Goal: Task Accomplishment & Management: Complete application form

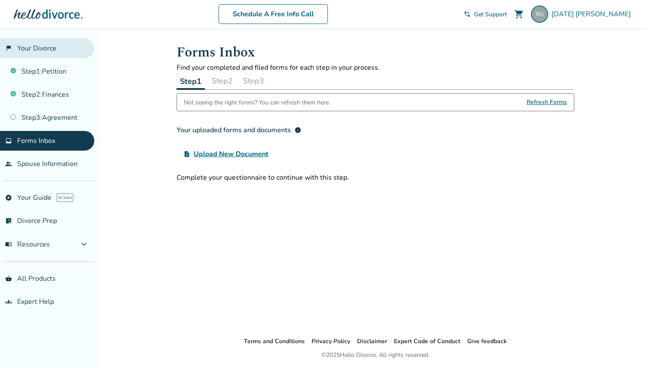
click at [59, 55] on link "flag_2 Your Divorce" at bounding box center [47, 49] width 94 height 20
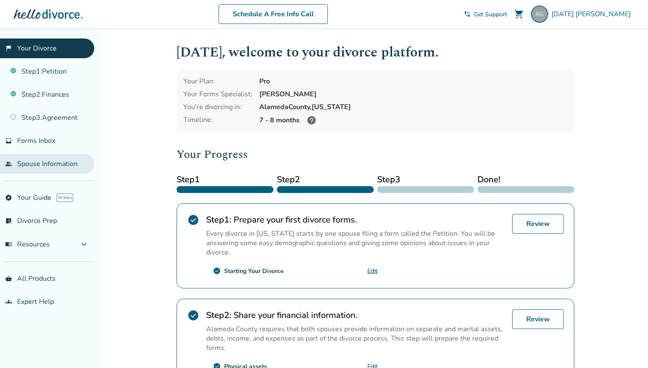
click at [54, 167] on link "people Spouse Information" at bounding box center [47, 164] width 94 height 20
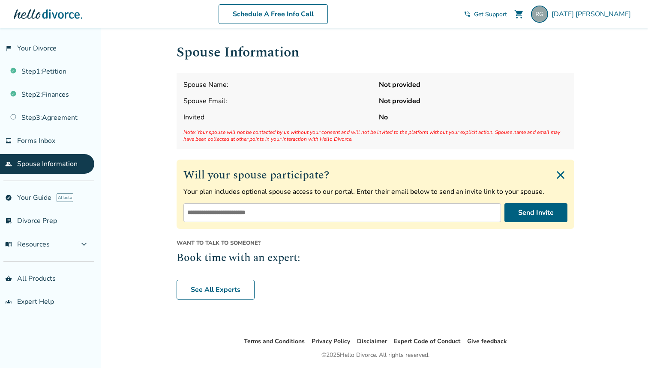
click at [251, 221] on input "email" at bounding box center [341, 212] width 317 height 19
type input "**********"
click at [537, 220] on button "Send Invite" at bounding box center [535, 212] width 63 height 19
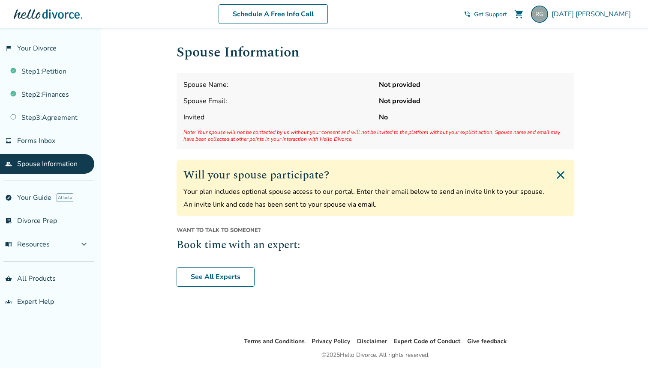
click at [251, 208] on p "An invite link and code has been sent to your spouse via email." at bounding box center [375, 204] width 384 height 9
click at [284, 194] on p "Your plan includes optional spouse access to our portal. Enter their email belo…" at bounding box center [375, 191] width 384 height 9
click at [295, 96] on div "Spouse Name: Not provided Spouse Email: Not provided Invited No Note: Your spou…" at bounding box center [375, 111] width 398 height 76
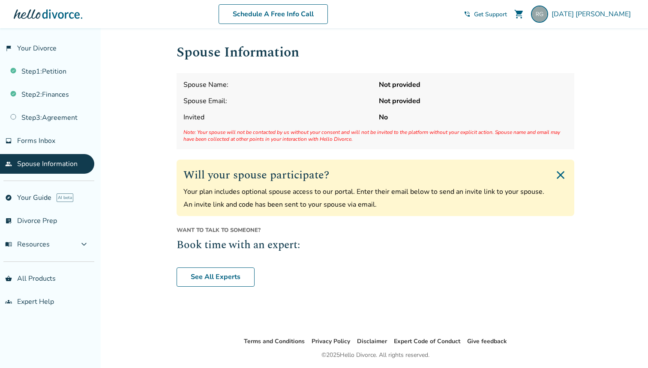
click at [330, 133] on span "Note: Your spouse will not be contacted by us without your consent and will not…" at bounding box center [375, 136] width 384 height 14
click at [330, 141] on span "Note: Your spouse will not be contacted by us without your consent and will not…" at bounding box center [375, 136] width 384 height 14
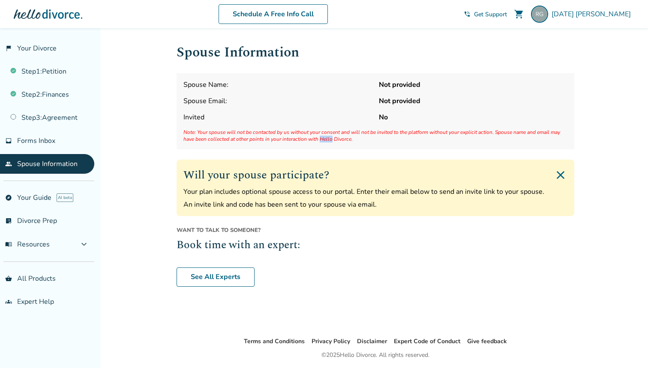
click at [330, 141] on span "Note: Your spouse will not be contacted by us without your consent and will not…" at bounding box center [375, 136] width 384 height 14
click at [349, 137] on span "Note: Your spouse will not be contacted by us without your consent and will not…" at bounding box center [375, 136] width 384 height 14
click at [308, 143] on span "Note: Your spouse will not be contacted by us without your consent and will not…" at bounding box center [375, 136] width 384 height 14
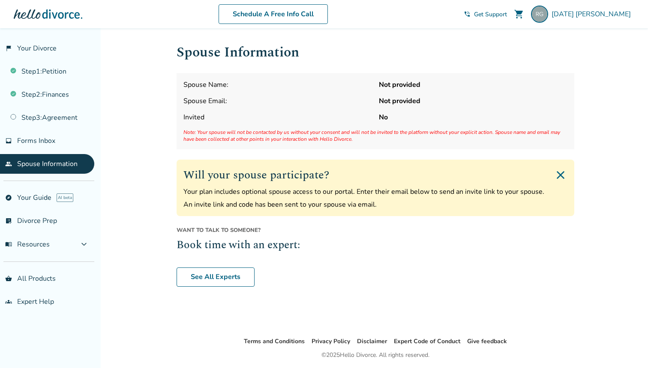
click at [308, 83] on span "Spouse Name:" at bounding box center [277, 84] width 188 height 9
click at [56, 136] on link "inbox Forms Inbox" at bounding box center [47, 141] width 94 height 20
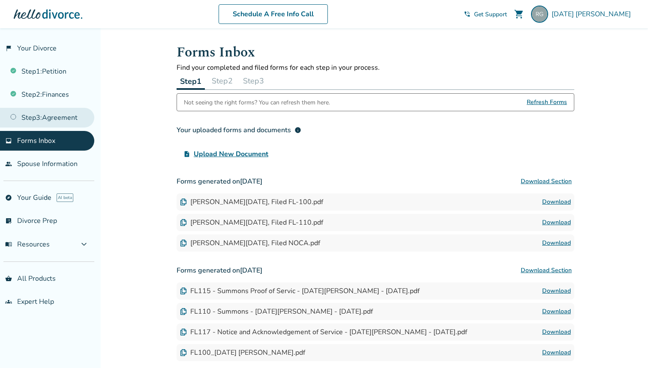
click at [54, 117] on link "Step 3 : Agreement" at bounding box center [47, 118] width 94 height 20
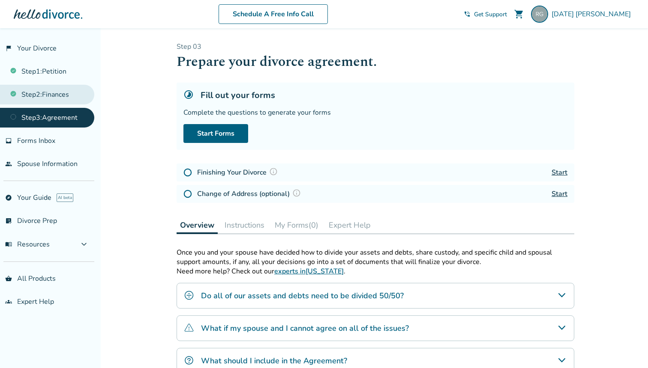
click at [66, 92] on link "Step 2 : Finances" at bounding box center [47, 95] width 94 height 20
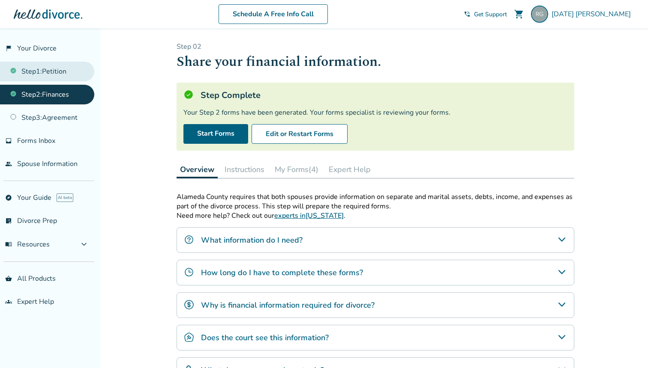
click at [62, 70] on link "Step 1 : Petition" at bounding box center [47, 72] width 94 height 20
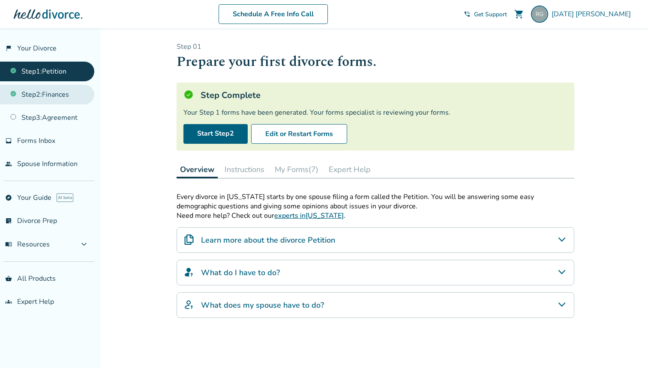
click at [58, 100] on link "Step 2 : Finances" at bounding box center [47, 95] width 94 height 20
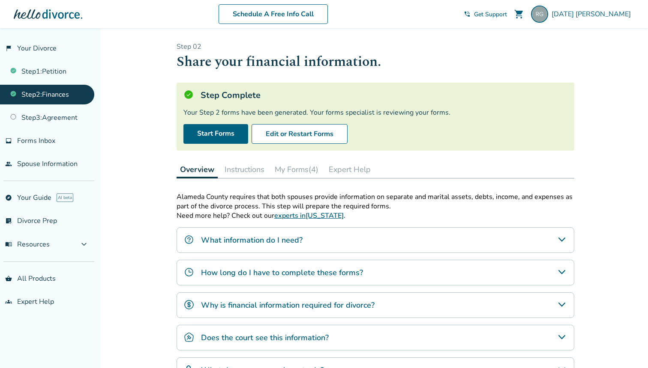
click at [253, 169] on button "Instructions" at bounding box center [244, 169] width 47 height 17
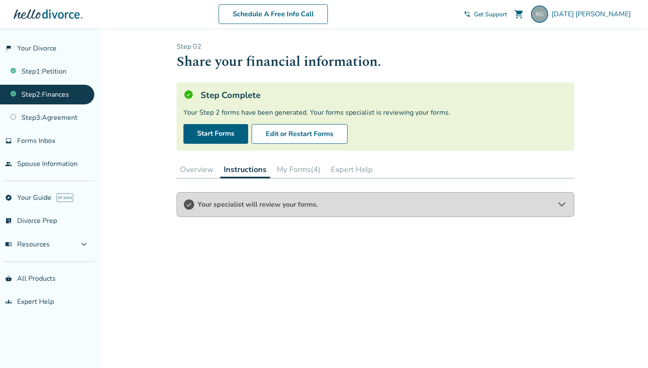
click at [296, 202] on span "Your specialist will review your forms." at bounding box center [375, 204] width 356 height 9
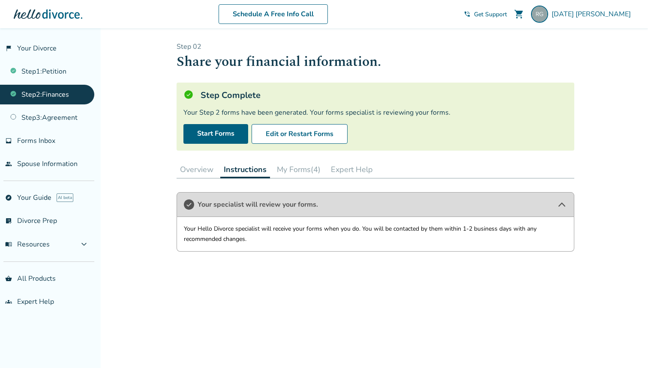
click at [296, 175] on button "My Forms (4)" at bounding box center [298, 169] width 51 height 17
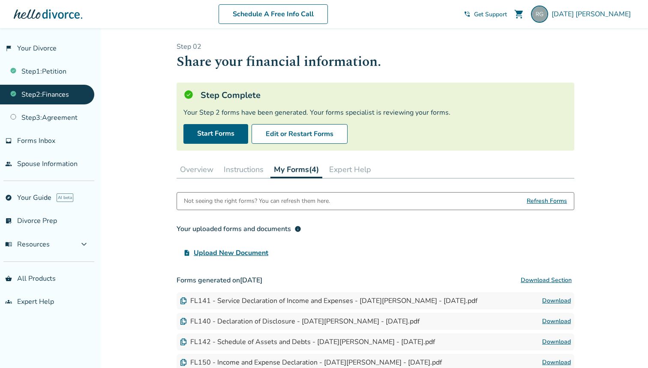
scroll to position [92, 0]
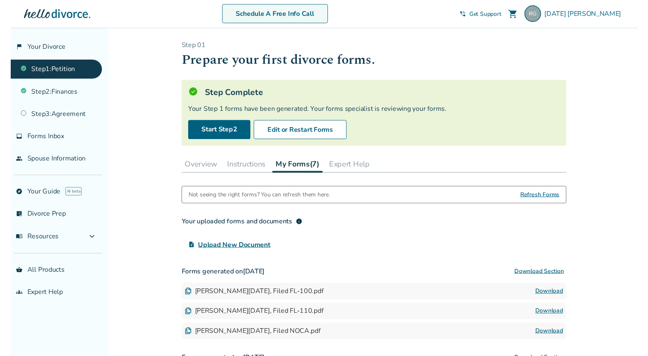
scroll to position [107, 0]
